Goal: Navigation & Orientation: Find specific page/section

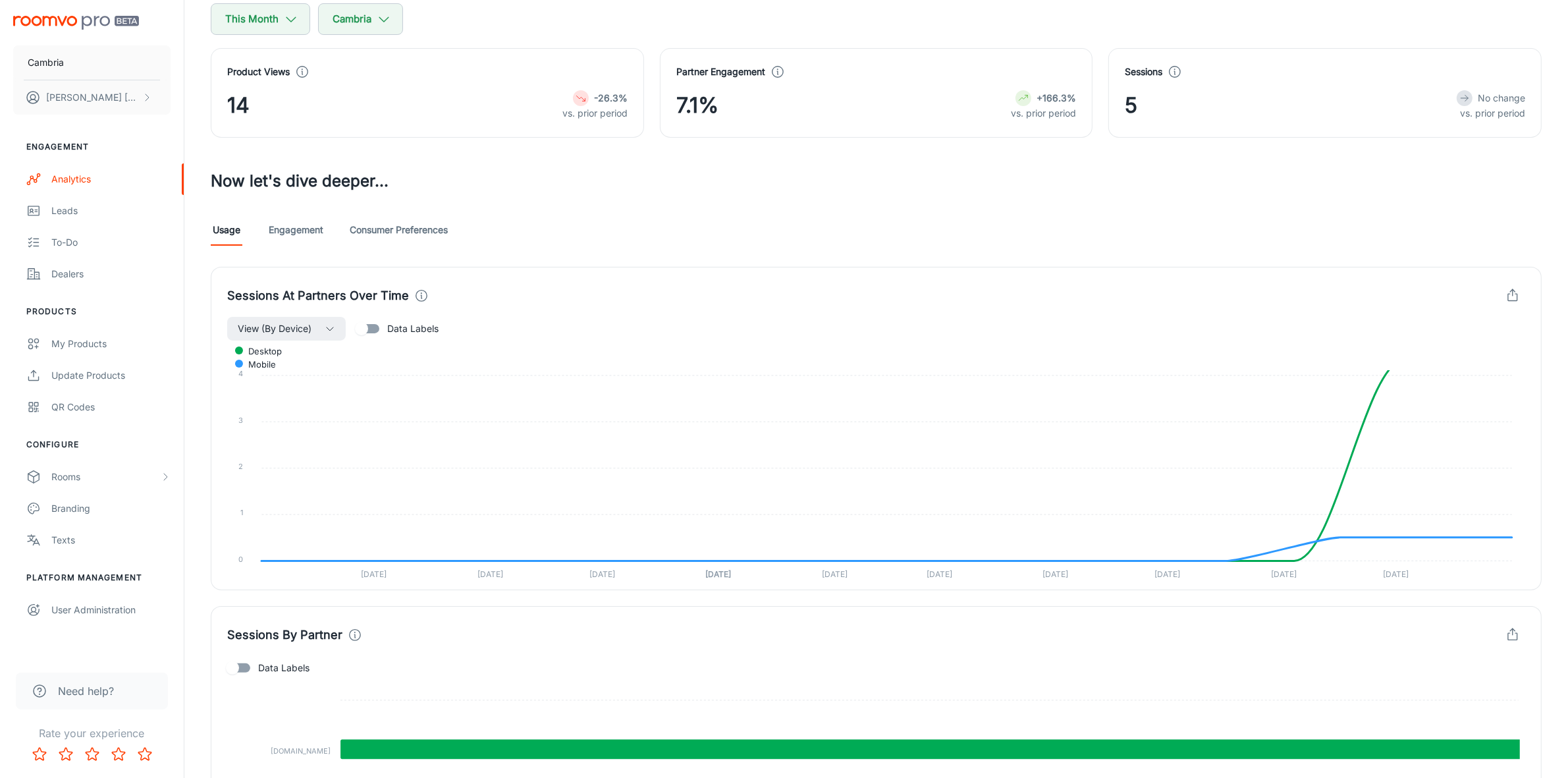
scroll to position [329, 0]
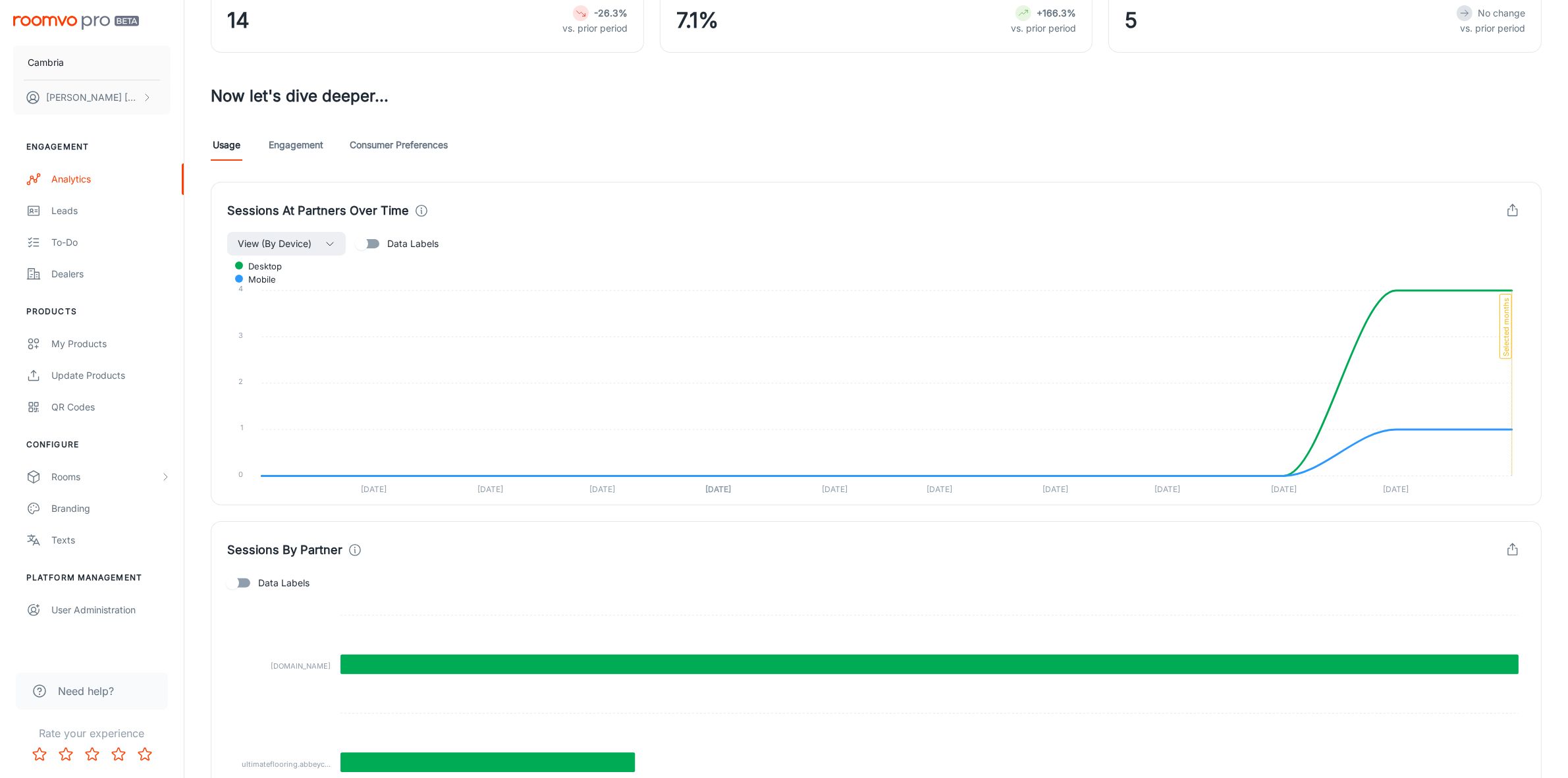
scroll to position [114, 0]
